Goal: Find specific page/section: Find specific page/section

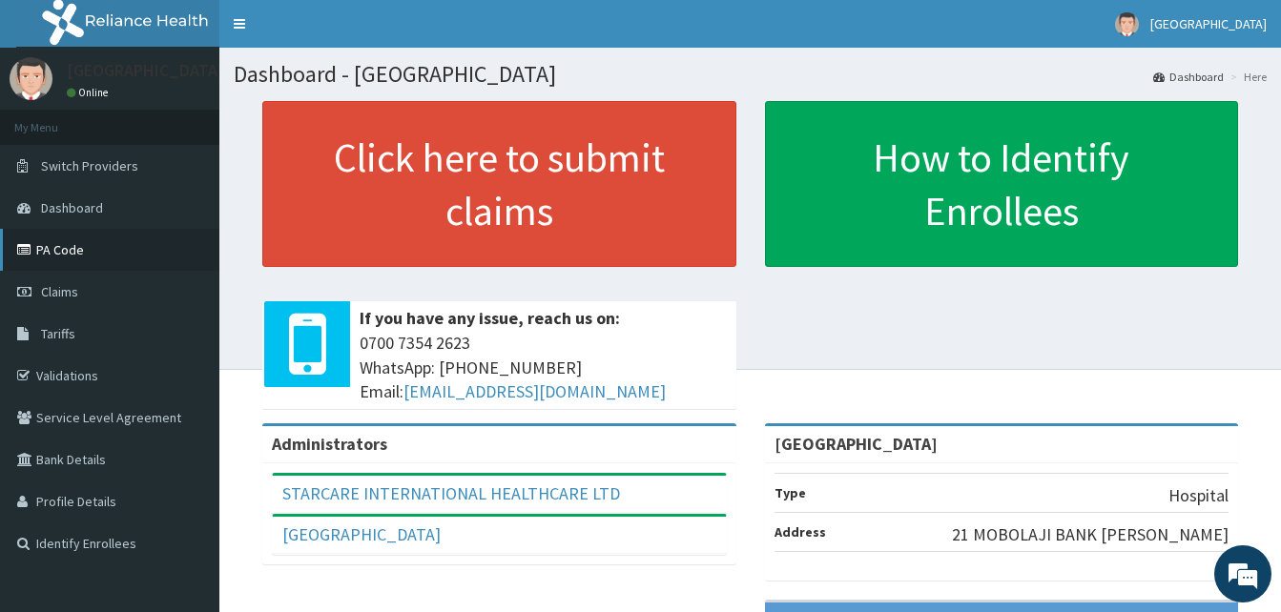
click at [31, 247] on icon at bounding box center [26, 249] width 19 height 13
click at [53, 244] on link "PA Code" at bounding box center [109, 250] width 219 height 42
click at [78, 376] on link "Validations" at bounding box center [109, 376] width 219 height 42
